Goal: Use online tool/utility: Utilize a website feature to perform a specific function

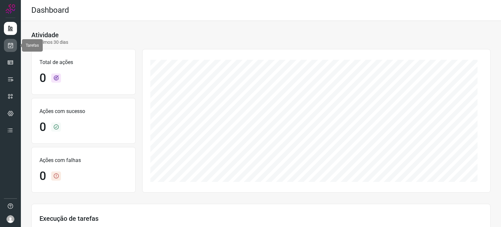
click at [13, 44] on icon at bounding box center [10, 45] width 7 height 7
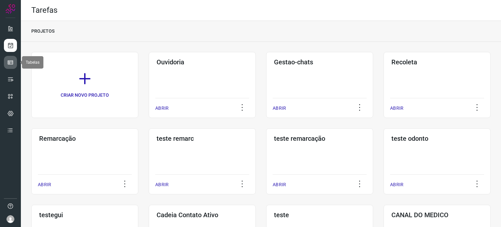
click at [10, 63] on icon at bounding box center [10, 62] width 7 height 7
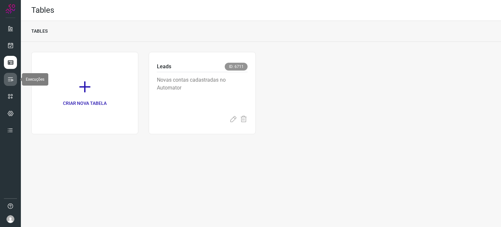
click at [11, 78] on icon at bounding box center [10, 79] width 7 height 7
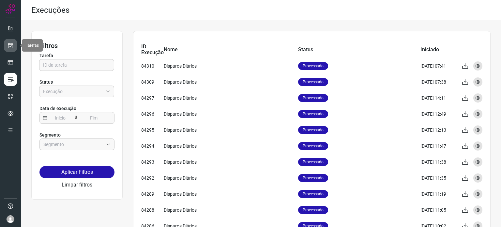
click at [10, 40] on link at bounding box center [10, 45] width 13 height 13
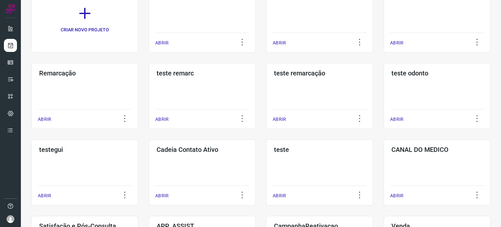
scroll to position [130, 0]
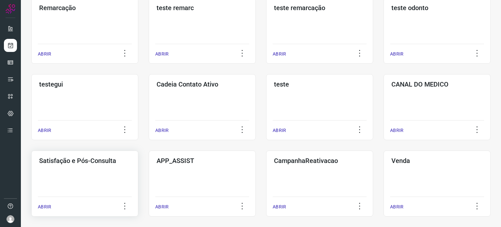
click at [89, 165] on div "Satisfação e Pós-Consulta ABRIR" at bounding box center [84, 183] width 107 height 66
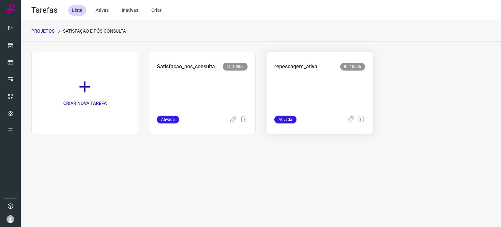
click at [302, 79] on p at bounding box center [319, 92] width 91 height 33
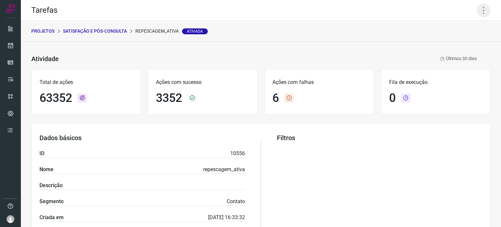
click at [477, 11] on icon at bounding box center [484, 11] width 14 height 14
click at [458, 44] on li "Executar" at bounding box center [455, 43] width 59 height 10
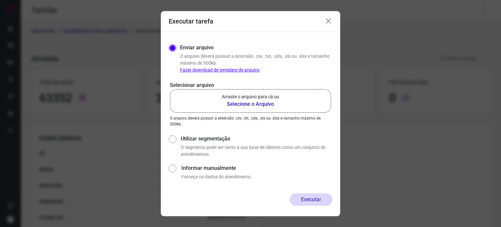
click at [217, 95] on label "Arraste o arquivo para cá ou Selecione o Arquivo" at bounding box center [250, 100] width 161 height 23
click at [0, 0] on input "Arraste o arquivo para cá ou Selecione o Arquivo" at bounding box center [0, 0] width 0 height 0
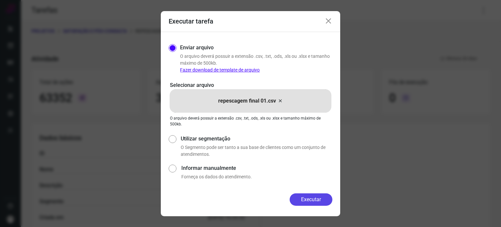
click at [312, 195] on button "Executar" at bounding box center [311, 199] width 43 height 12
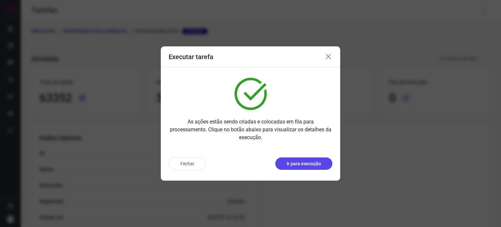
click at [309, 163] on p "Ir para execução" at bounding box center [304, 163] width 34 height 7
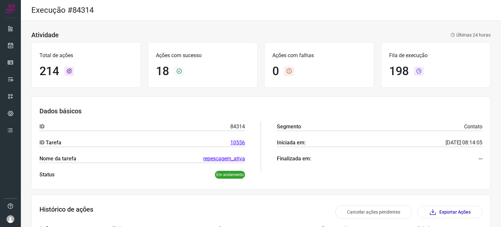
click at [198, 98] on div "Dados básicos ID 84314 ID Tarefa 10556 Nome da tarefa repescagem_ativa Status E…" at bounding box center [260, 142] width 459 height 93
click at [251, 10] on div "Execução #84314" at bounding box center [261, 10] width 480 height 21
drag, startPoint x: 247, startPoint y: 28, endPoint x: 223, endPoint y: 25, distance: 23.7
click at [247, 28] on div "Atividade Últimas 24 horas Total de ações 214 Ações com sucesso 18 Ações com fa…" at bounding box center [261, 225] width 480 height 409
